Goal: Task Accomplishment & Management: Complete application form

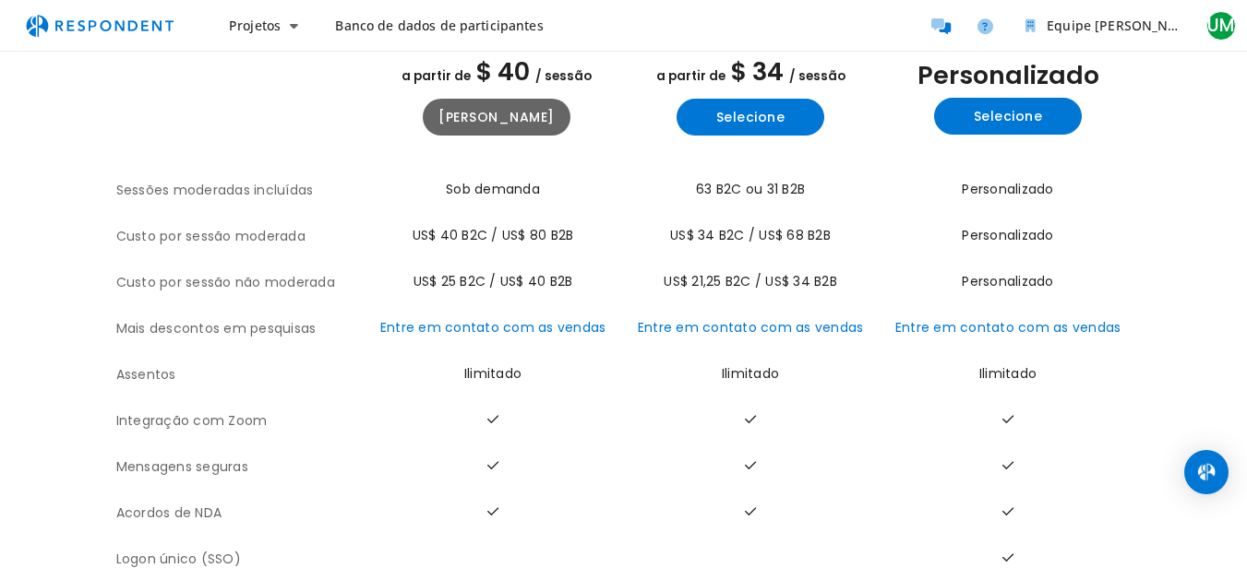
drag, startPoint x: 650, startPoint y: 136, endPoint x: 631, endPoint y: 211, distance: 77.9
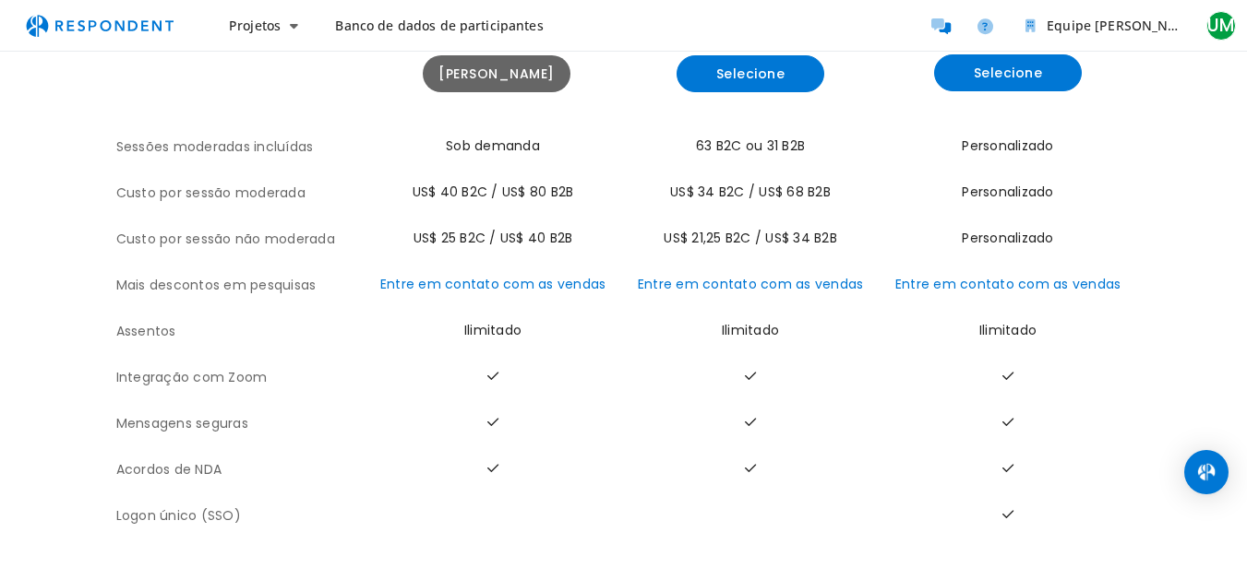
drag, startPoint x: 629, startPoint y: 209, endPoint x: 623, endPoint y: 259, distance: 51.2
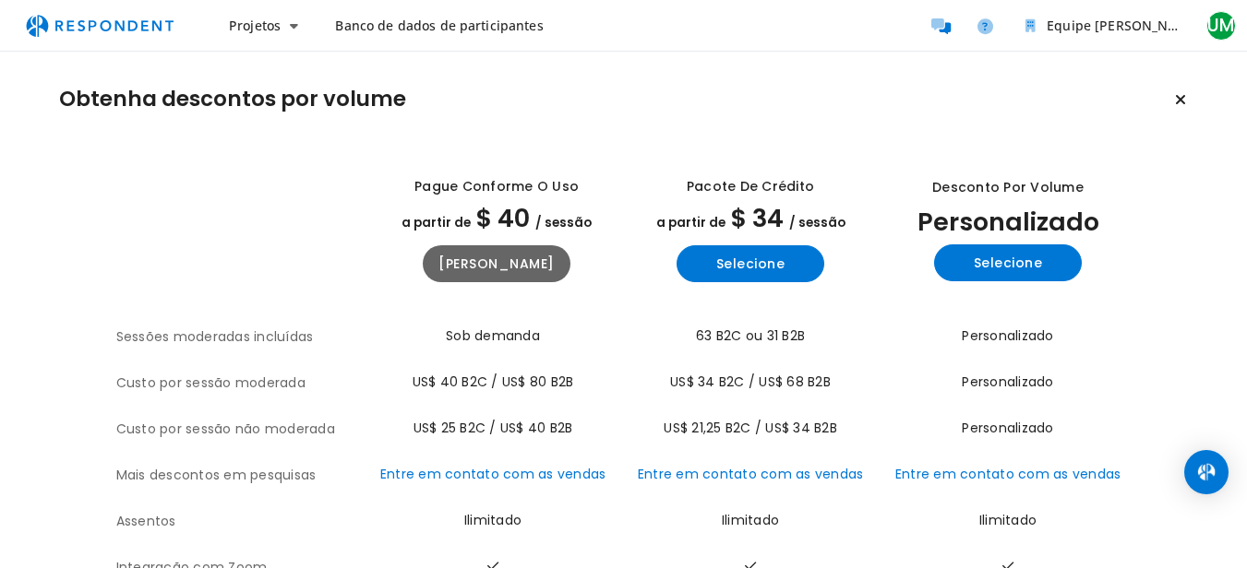
drag, startPoint x: 623, startPoint y: 259, endPoint x: 628, endPoint y: 152, distance: 107.2
click at [255, 31] on font "Projetos" at bounding box center [255, 26] width 52 height 18
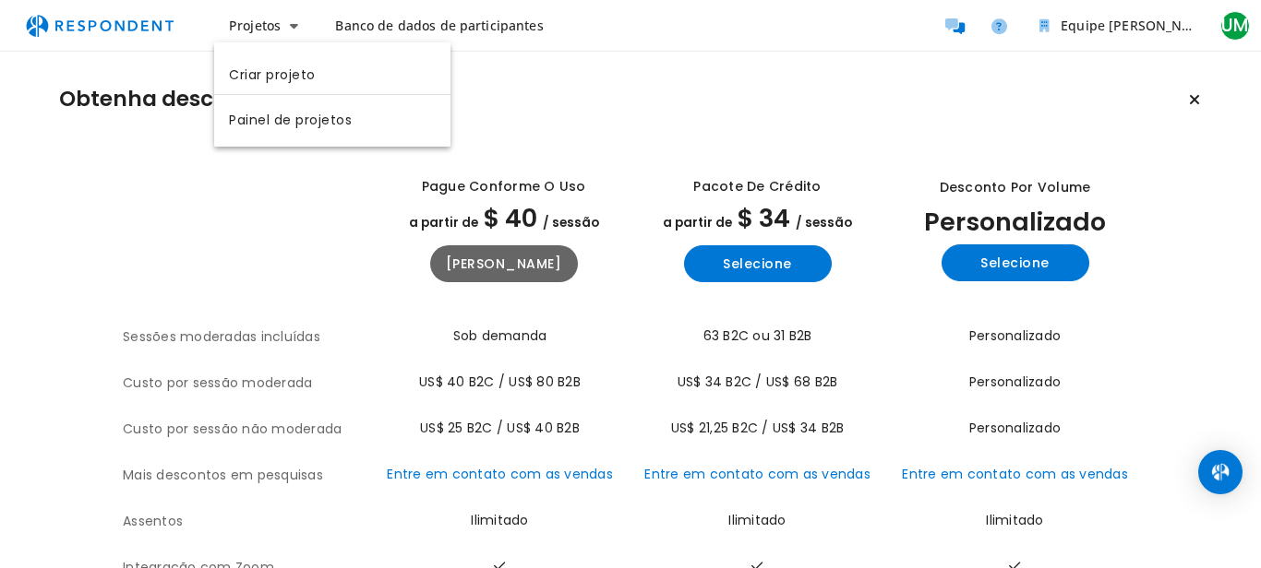
click at [1118, 33] on md-backdrop at bounding box center [630, 284] width 1261 height 568
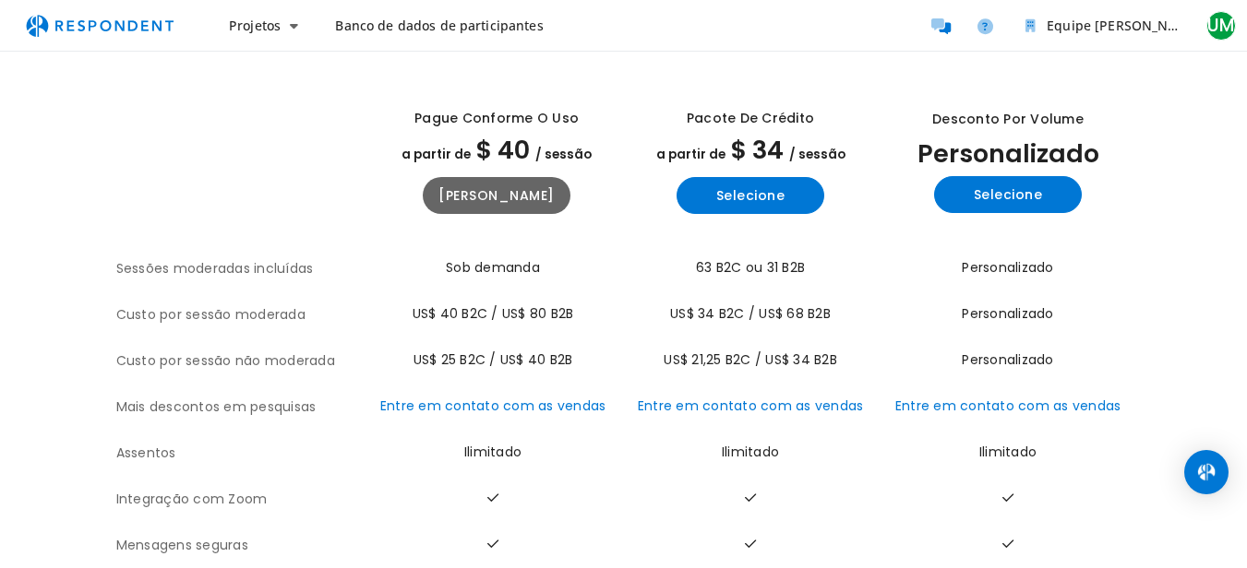
scroll to position [204, 0]
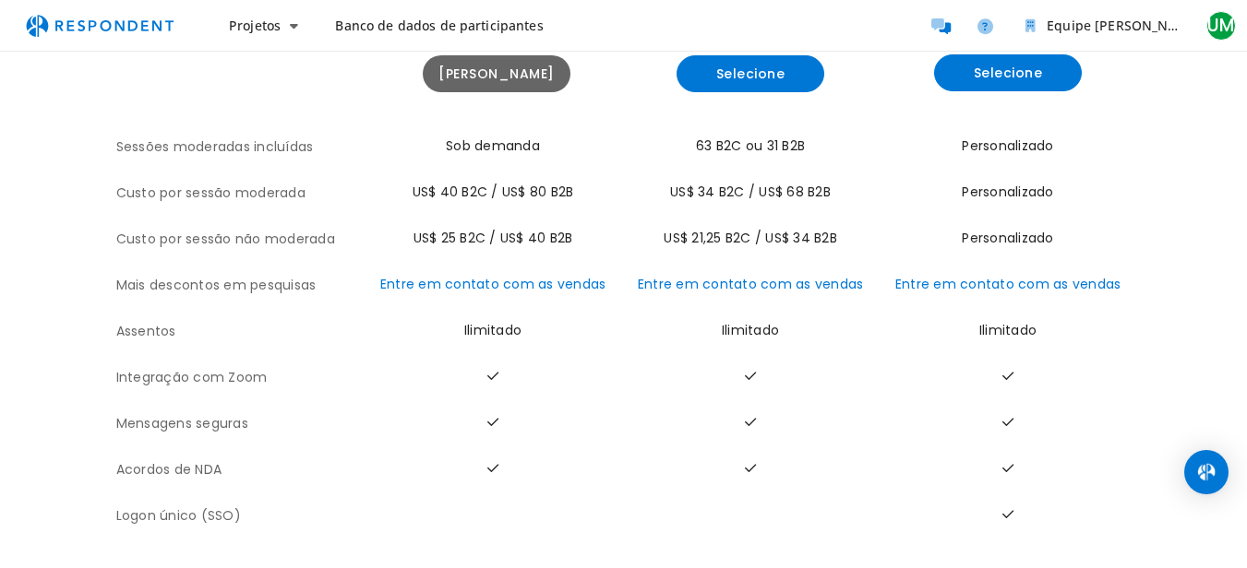
drag, startPoint x: 321, startPoint y: 197, endPoint x: 284, endPoint y: 437, distance: 243.7
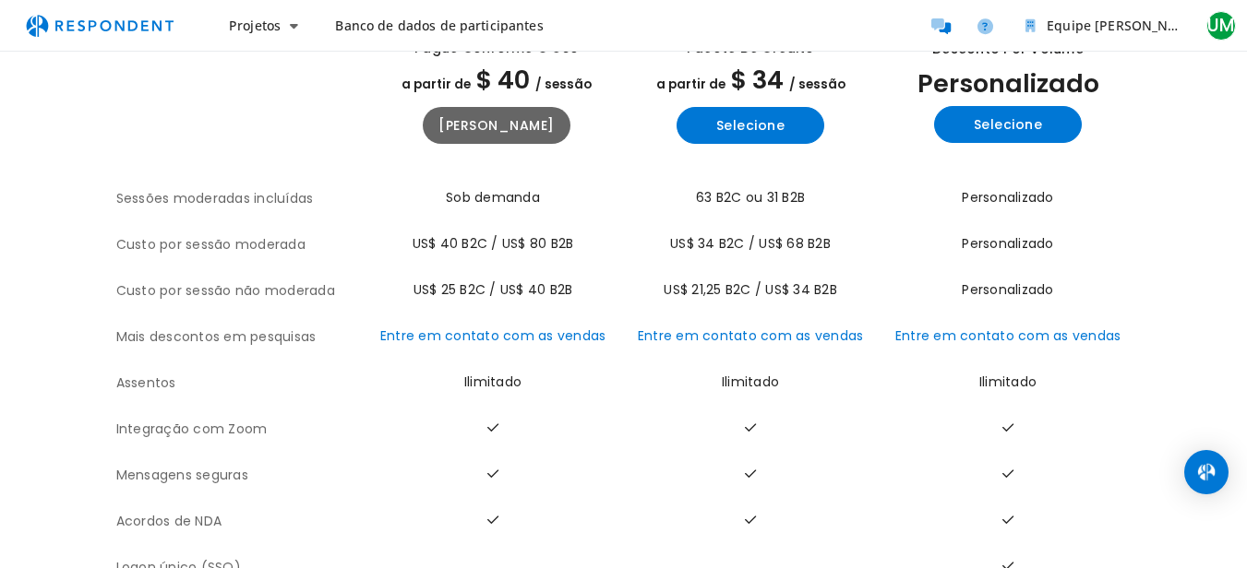
scroll to position [0, 0]
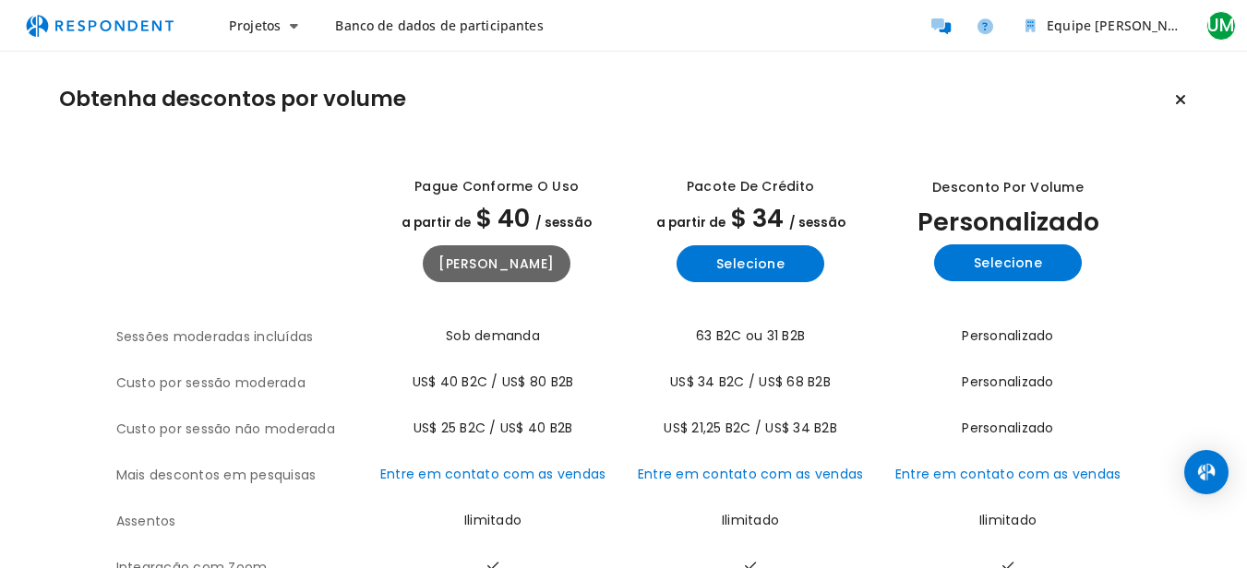
drag, startPoint x: 371, startPoint y: 369, endPoint x: 350, endPoint y: 221, distance: 149.2
click at [272, 25] on font "Projetos" at bounding box center [255, 26] width 52 height 18
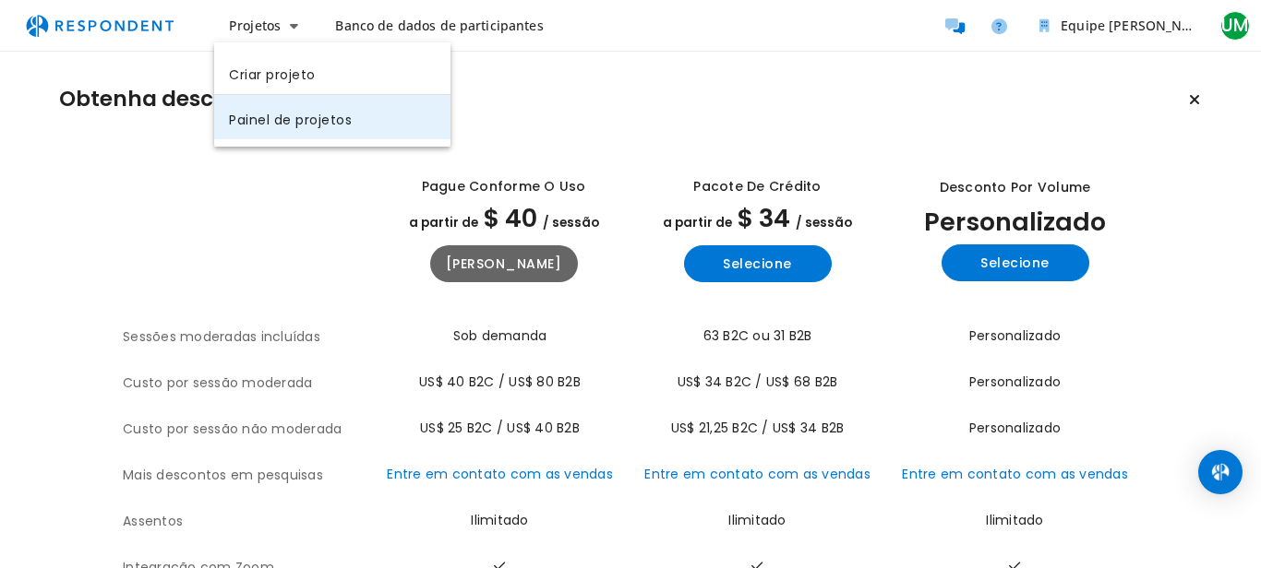
click at [268, 119] on font "Painel de projetos" at bounding box center [290, 119] width 123 height 18
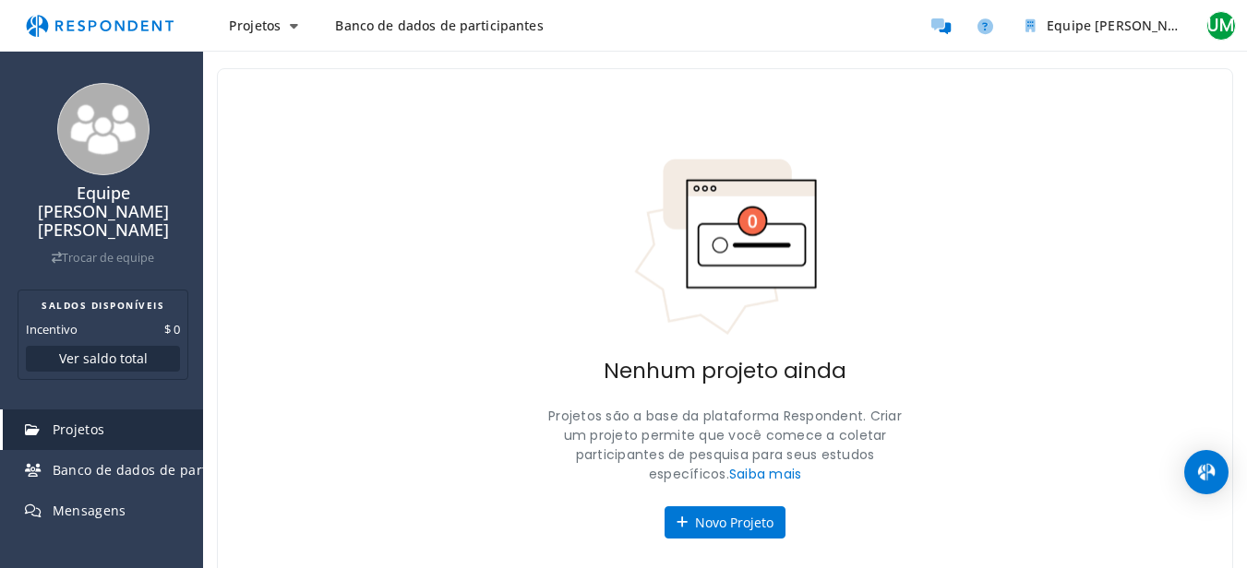
scroll to position [99, 0]
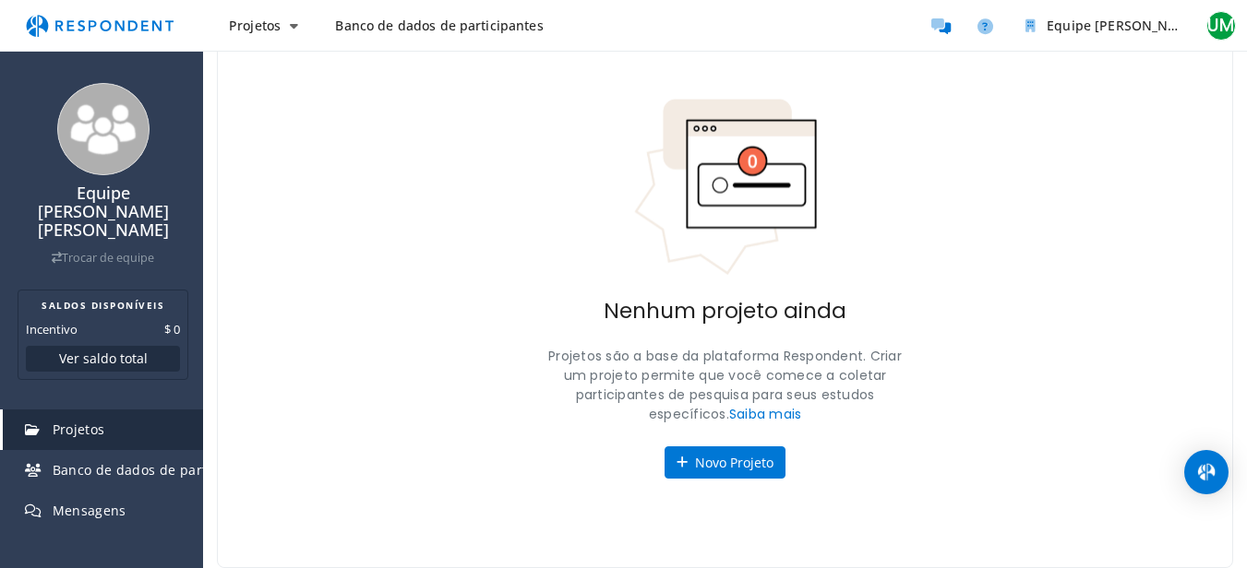
drag, startPoint x: 550, startPoint y: 404, endPoint x: 546, endPoint y: 420, distance: 16.1
click at [138, 461] on font "Banco de dados de participantes" at bounding box center [160, 470] width 214 height 18
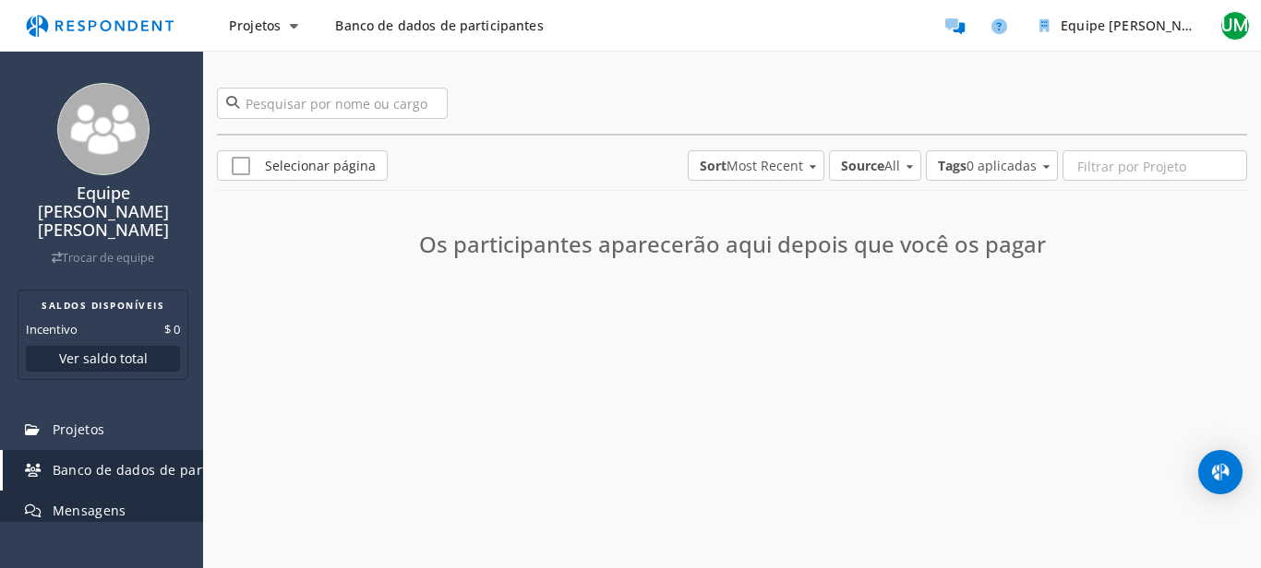
click at [93, 502] on font "Mensagens" at bounding box center [90, 511] width 74 height 18
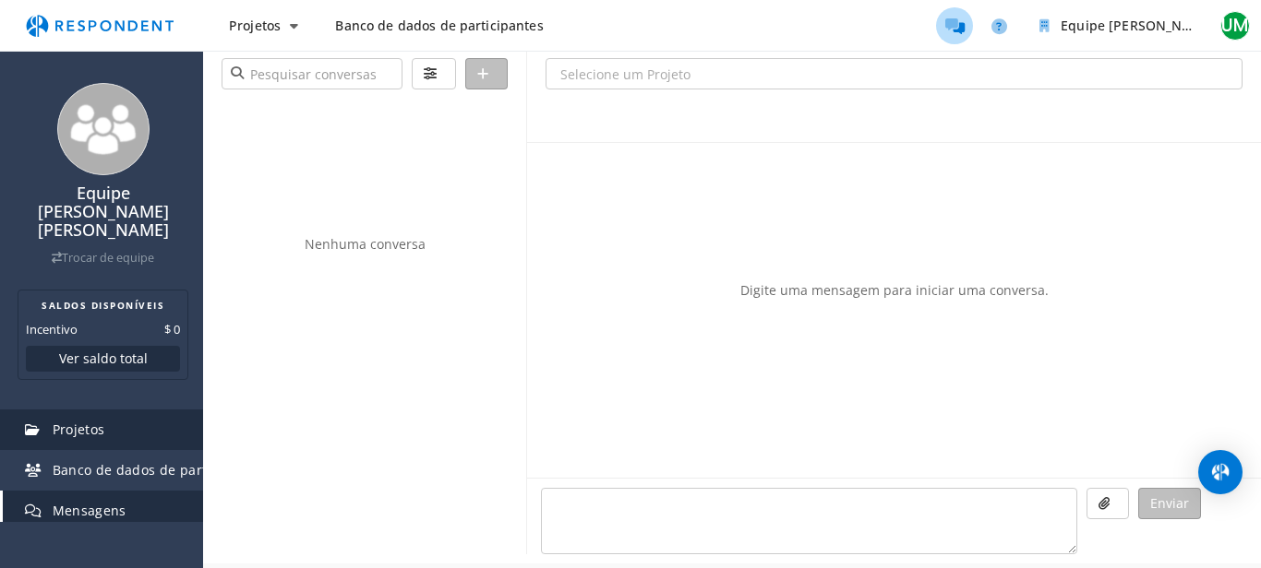
click at [83, 423] on link "Projetos" at bounding box center [103, 430] width 200 height 41
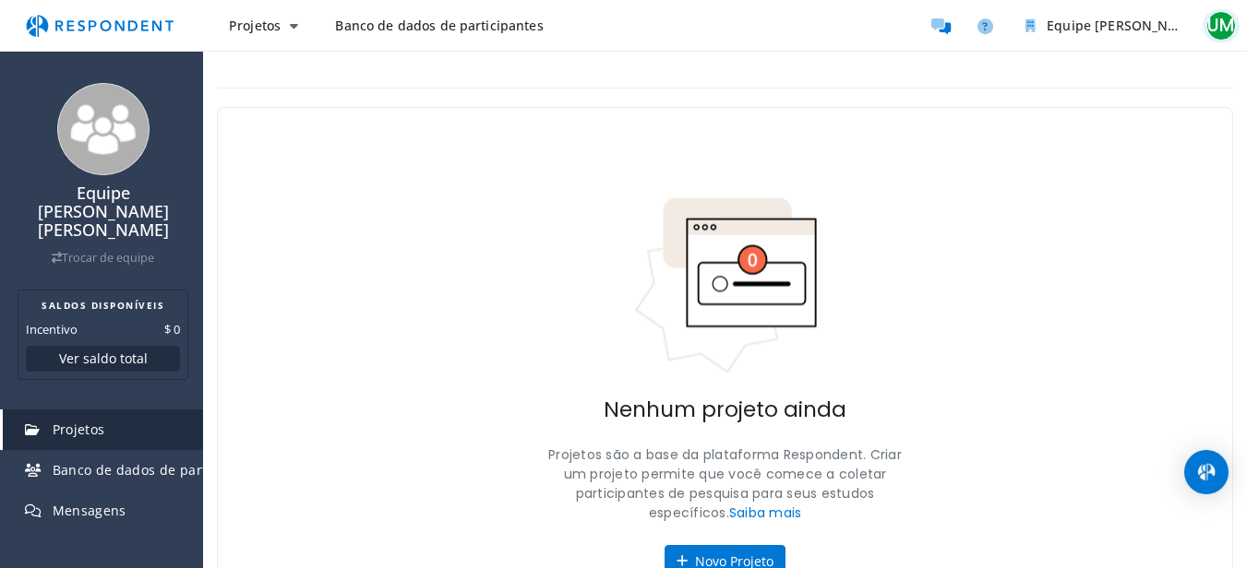
click at [1228, 22] on font "UM" at bounding box center [1220, 25] width 27 height 25
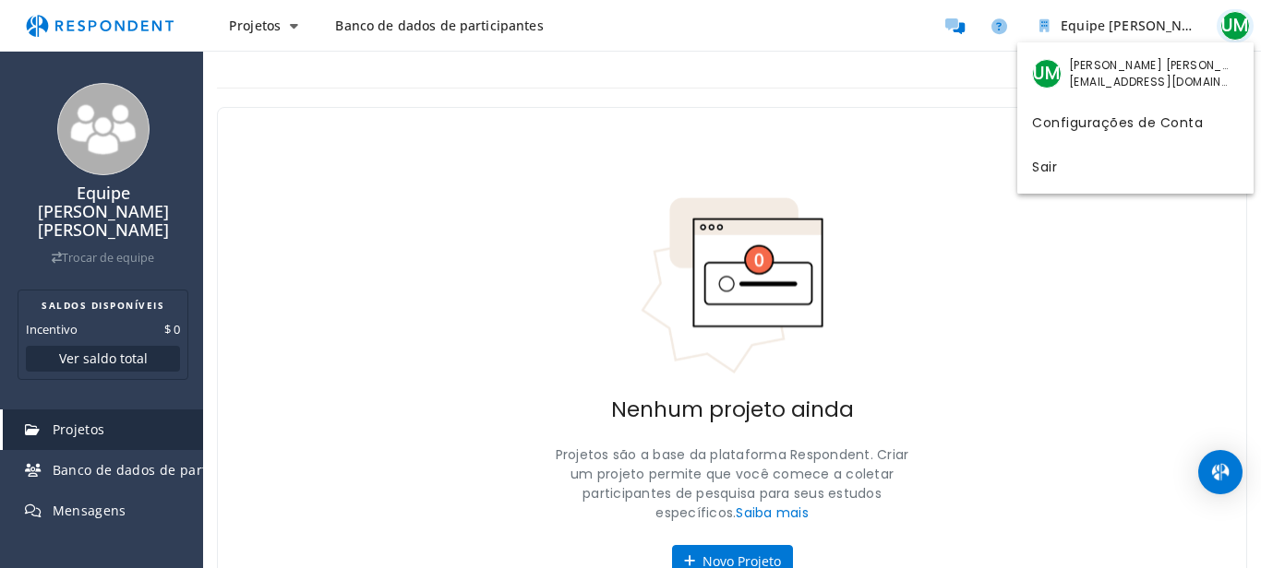
click at [1228, 23] on md-backdrop at bounding box center [630, 284] width 1261 height 568
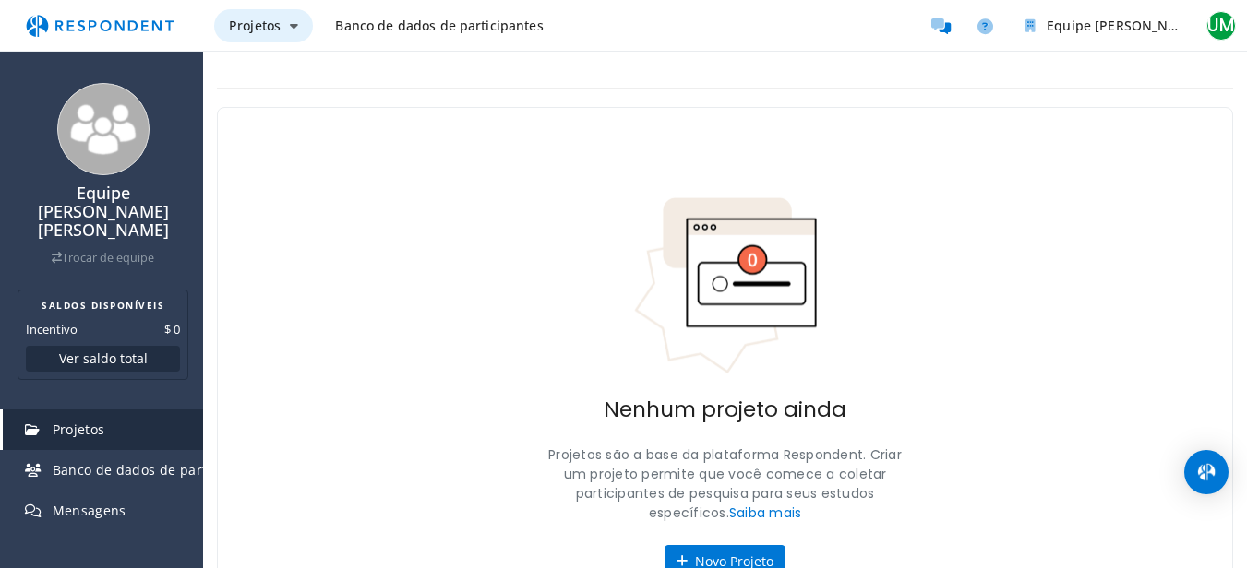
click at [246, 28] on font "Projetos" at bounding box center [255, 26] width 52 height 18
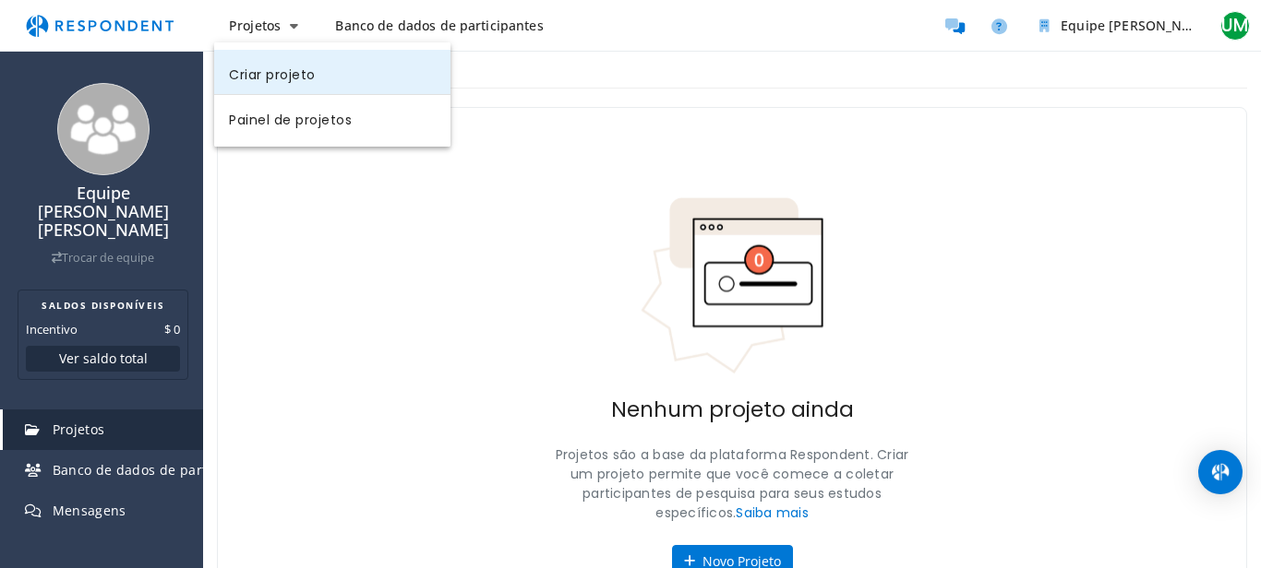
click at [287, 75] on font "Criar projeto" at bounding box center [272, 74] width 87 height 18
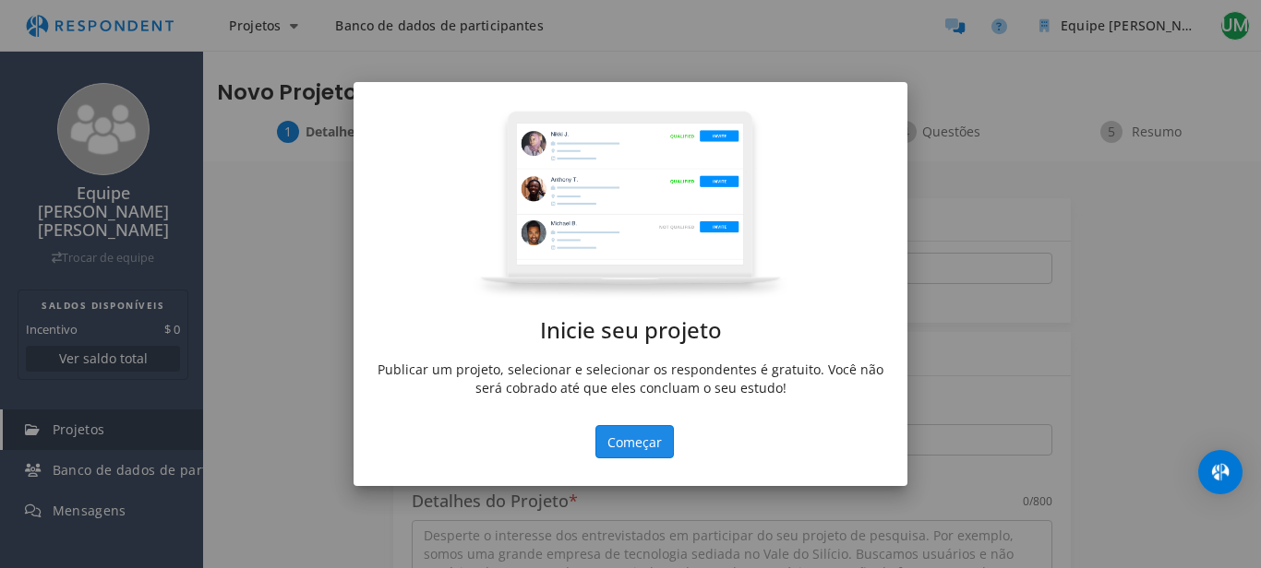
click at [654, 434] on font "Começar" at bounding box center [634, 443] width 54 height 18
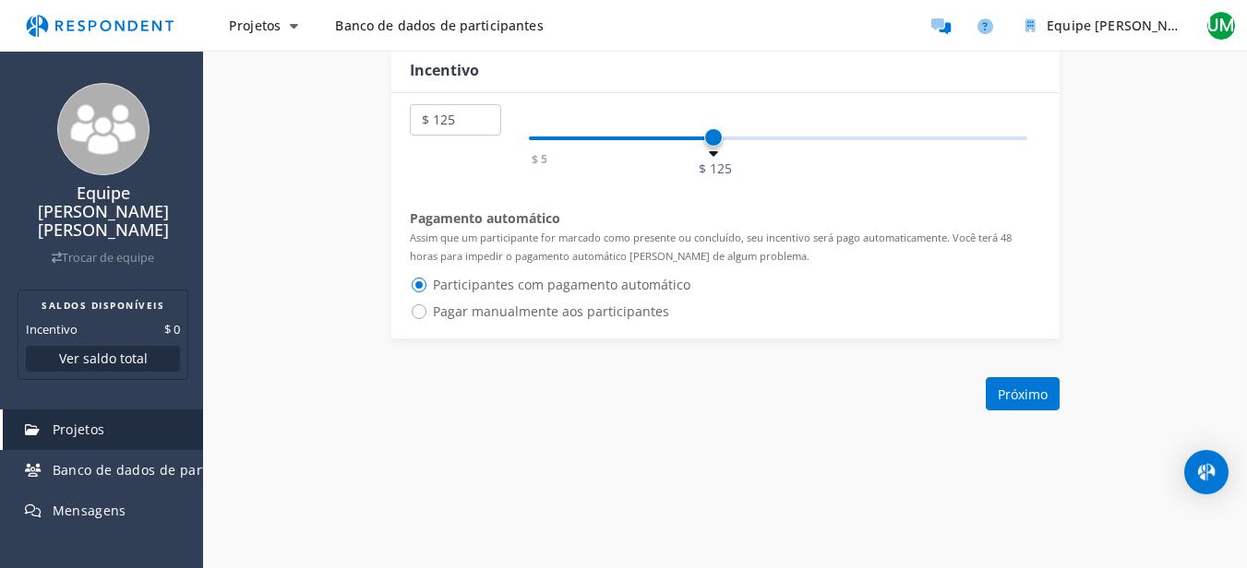
scroll to position [1209, 0]
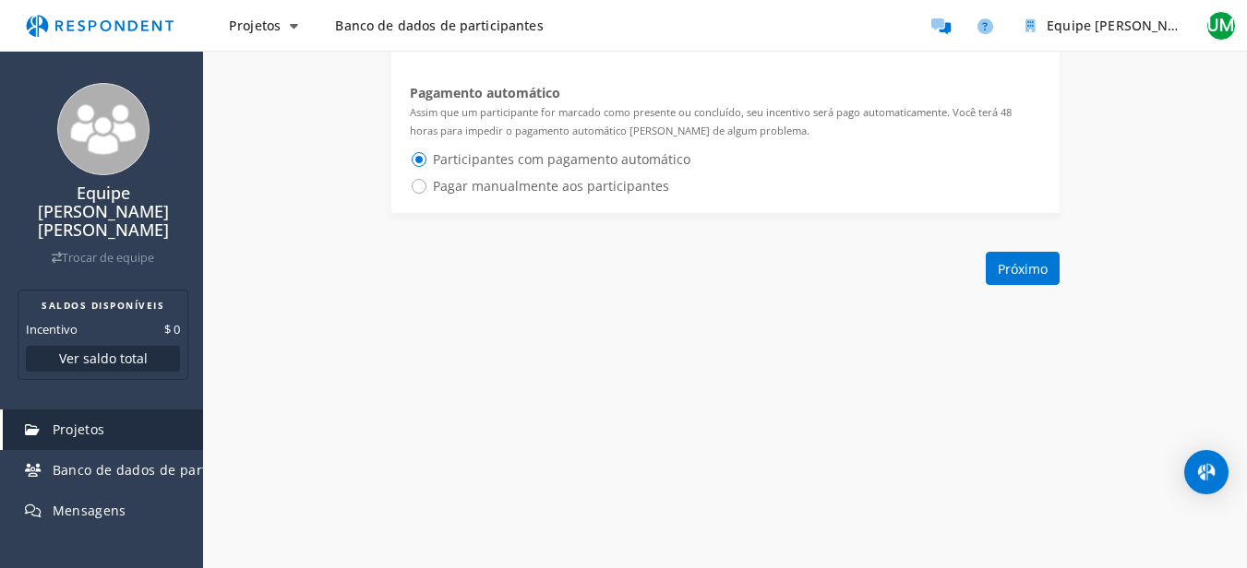
drag, startPoint x: 356, startPoint y: 273, endPoint x: 355, endPoint y: 341, distance: 68.3
